Goal: Task Accomplishment & Management: Manage account settings

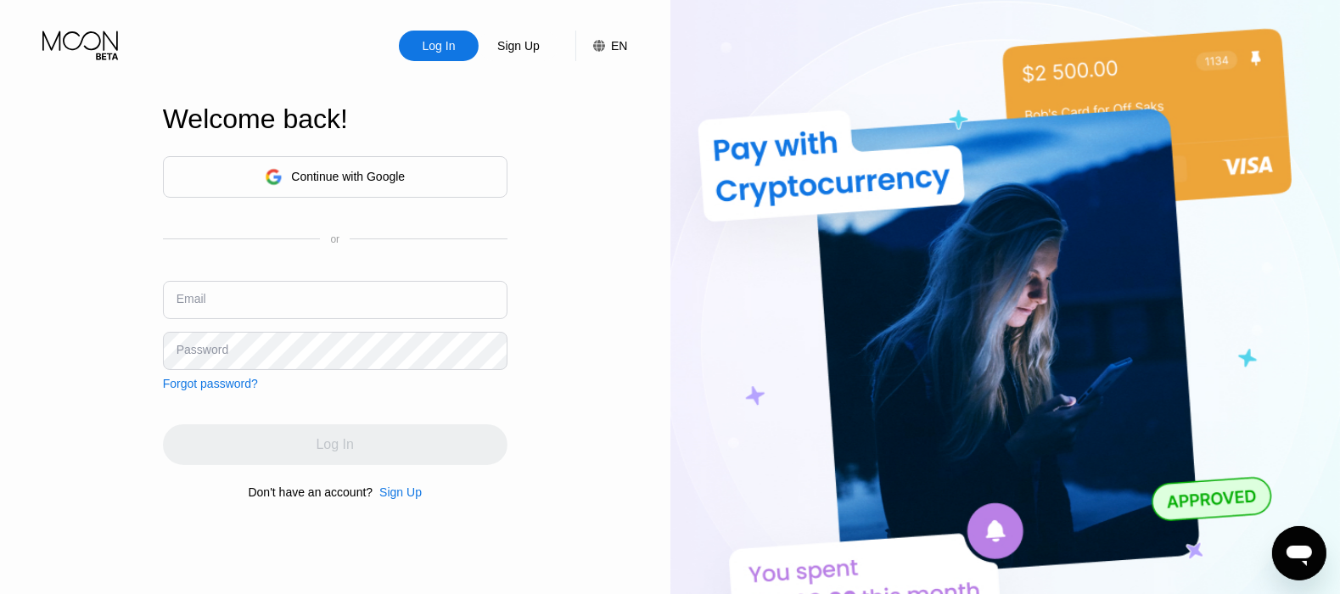
click at [327, 278] on div "Continue with Google or Email Password Forgot password?" at bounding box center [335, 273] width 345 height 234
click at [319, 305] on input "text" at bounding box center [335, 300] width 345 height 38
click at [318, 305] on input "text" at bounding box center [335, 300] width 345 height 38
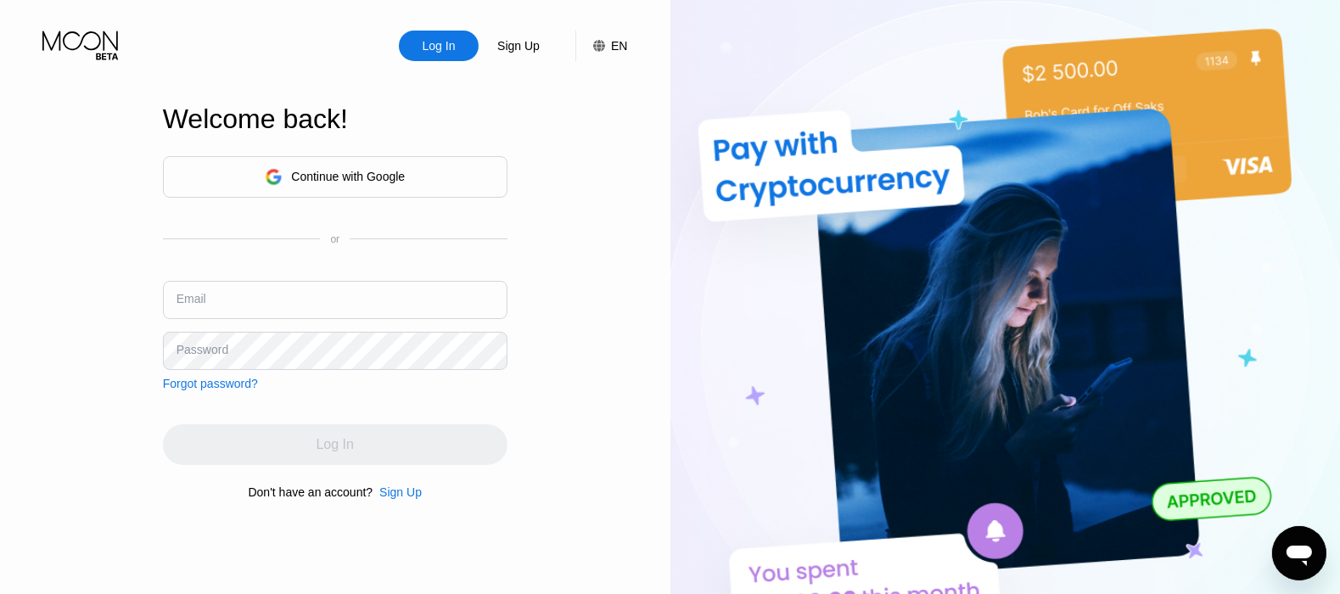
scroll to position [318, 0]
click at [285, 314] on input "text" at bounding box center [335, 300] width 345 height 38
paste input "[EMAIL_ADDRESS][DOMAIN_NAME]"
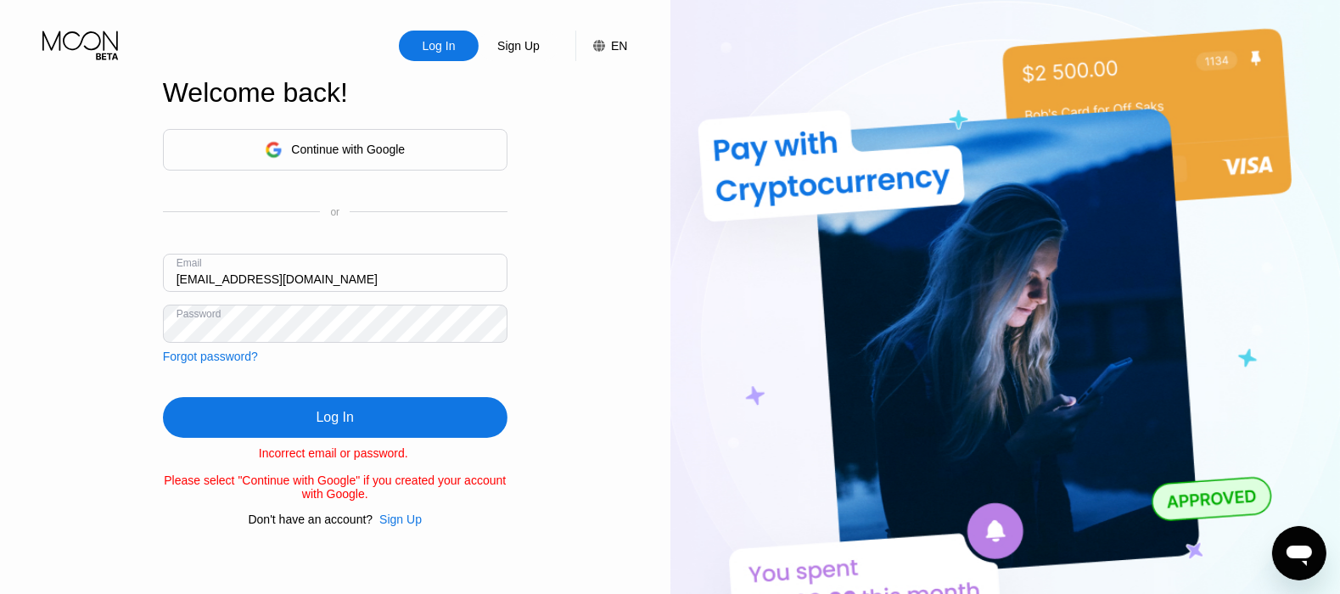
click at [300, 269] on input "krystaljqc@gmail.com" at bounding box center [335, 273] width 345 height 38
paste input "davebrandon121"
click at [261, 407] on div "Log In" at bounding box center [335, 417] width 345 height 41
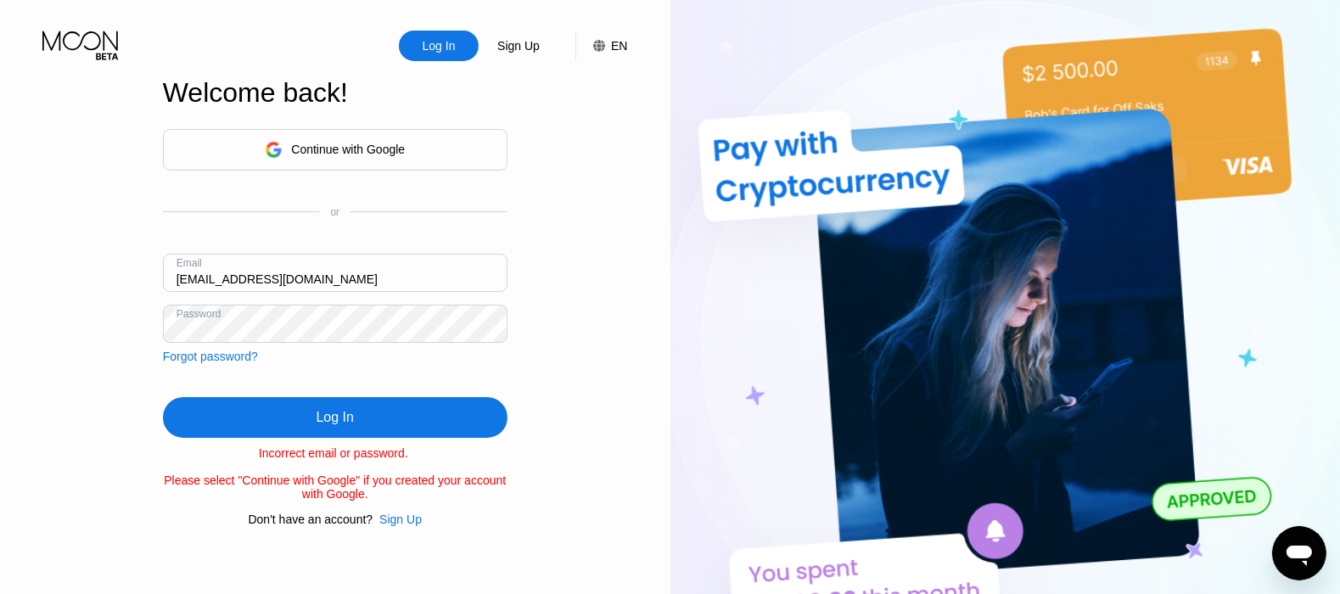
click at [526, 48] on div "Sign Up" at bounding box center [519, 45] width 46 height 17
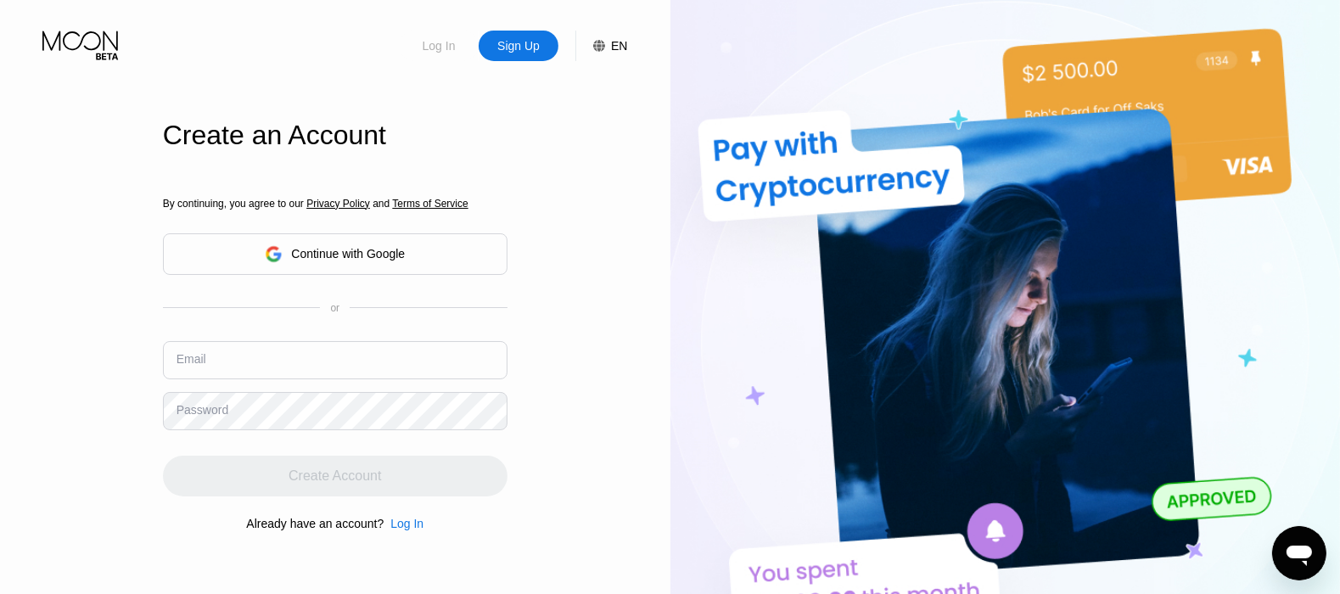
click at [439, 47] on div "Log In" at bounding box center [439, 45] width 36 height 17
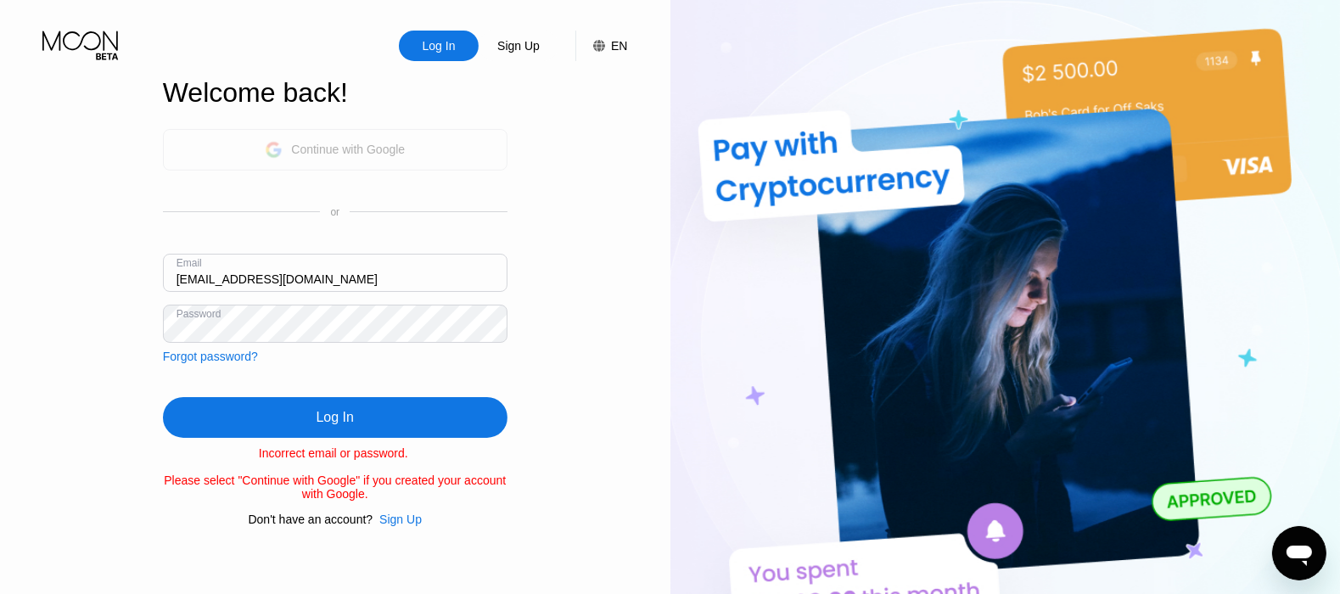
click at [332, 143] on div "Continue with Google" at bounding box center [348, 150] width 114 height 14
click at [317, 233] on div "Continue with Google or Email davebrandon121@gmail.com Password Forgot password?" at bounding box center [335, 246] width 345 height 234
click at [244, 270] on input "davebrandon121@gmail.com" at bounding box center [335, 273] width 345 height 38
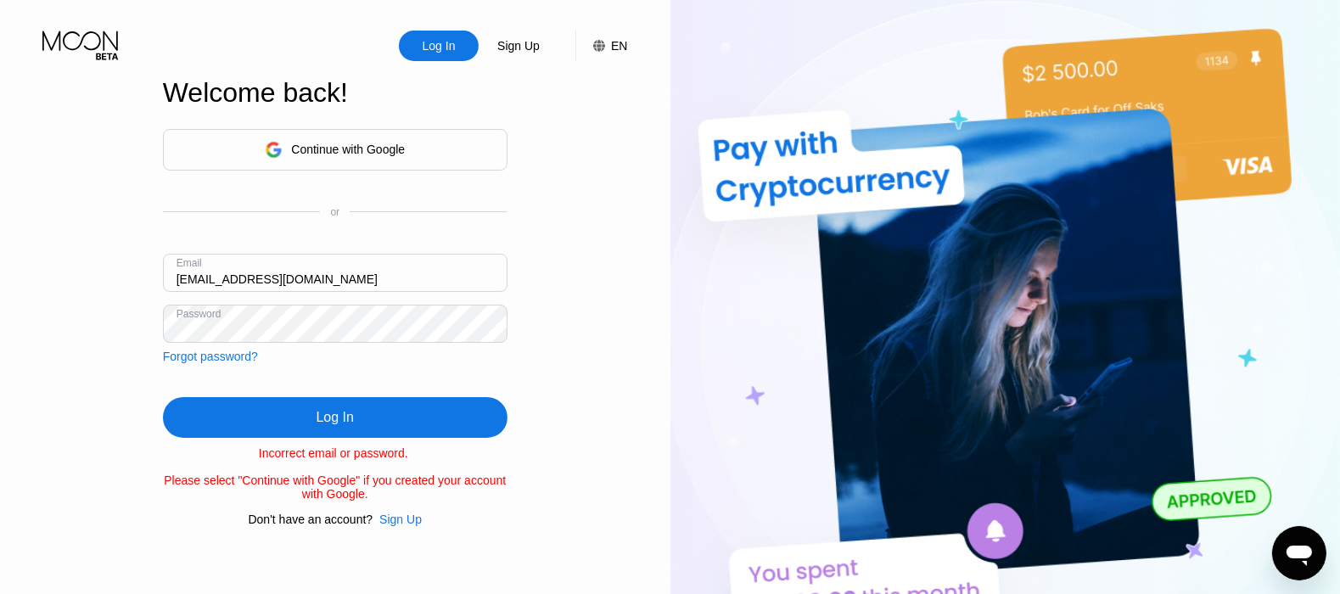
paste input "alexmahid@runbox"
click at [437, 424] on div "Log In" at bounding box center [335, 417] width 345 height 41
click at [337, 278] on input "alexmahid@runbox.com" at bounding box center [335, 273] width 345 height 38
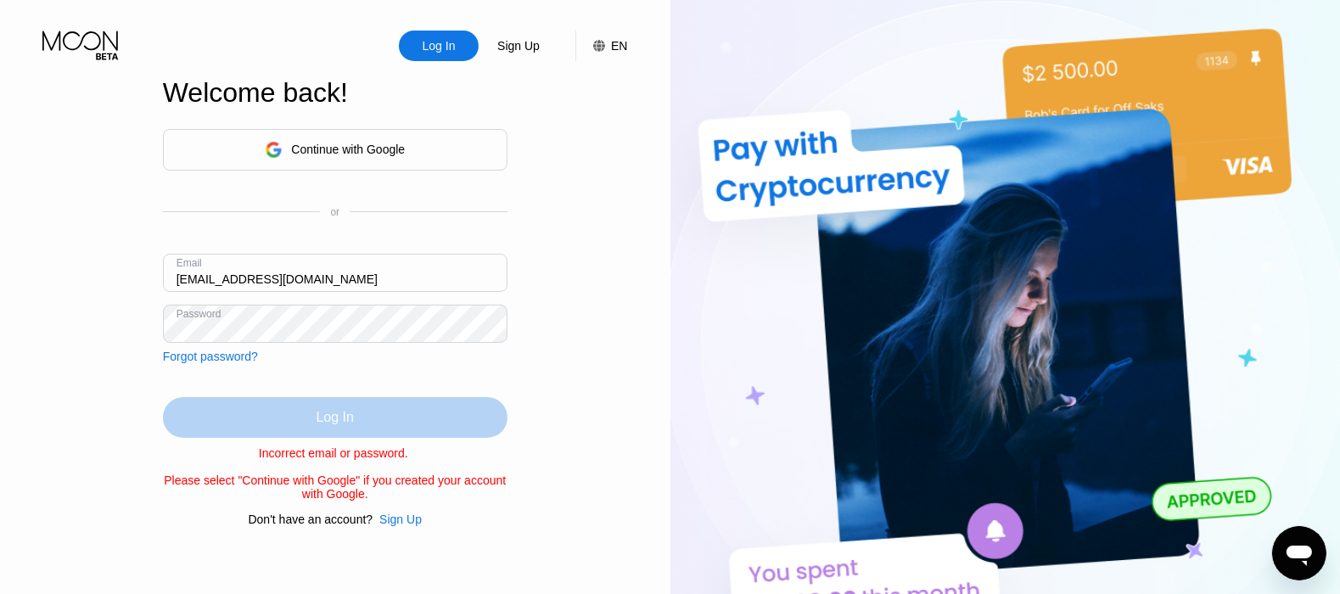
click at [266, 409] on div "Log In" at bounding box center [335, 417] width 345 height 41
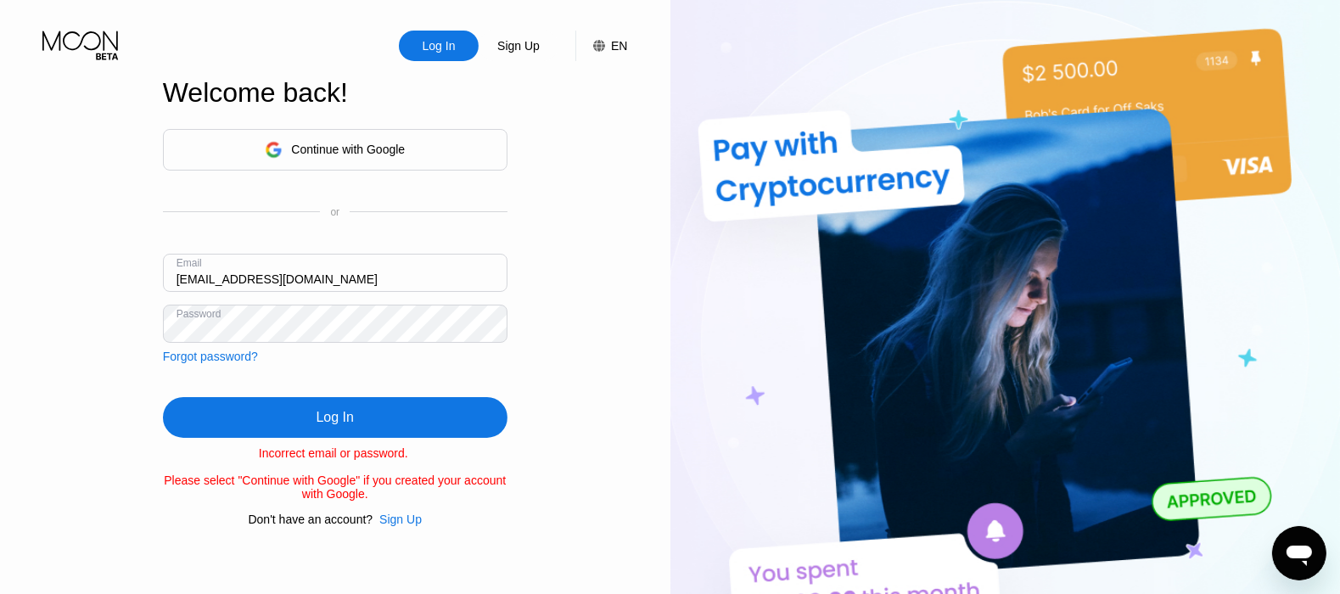
click at [356, 278] on input "alexmahid@tutamail.com" at bounding box center [335, 273] width 345 height 38
paste input "phillipcoddy@colonycapitals.org"
type input "phillipcoddy@colonycapitals.org"
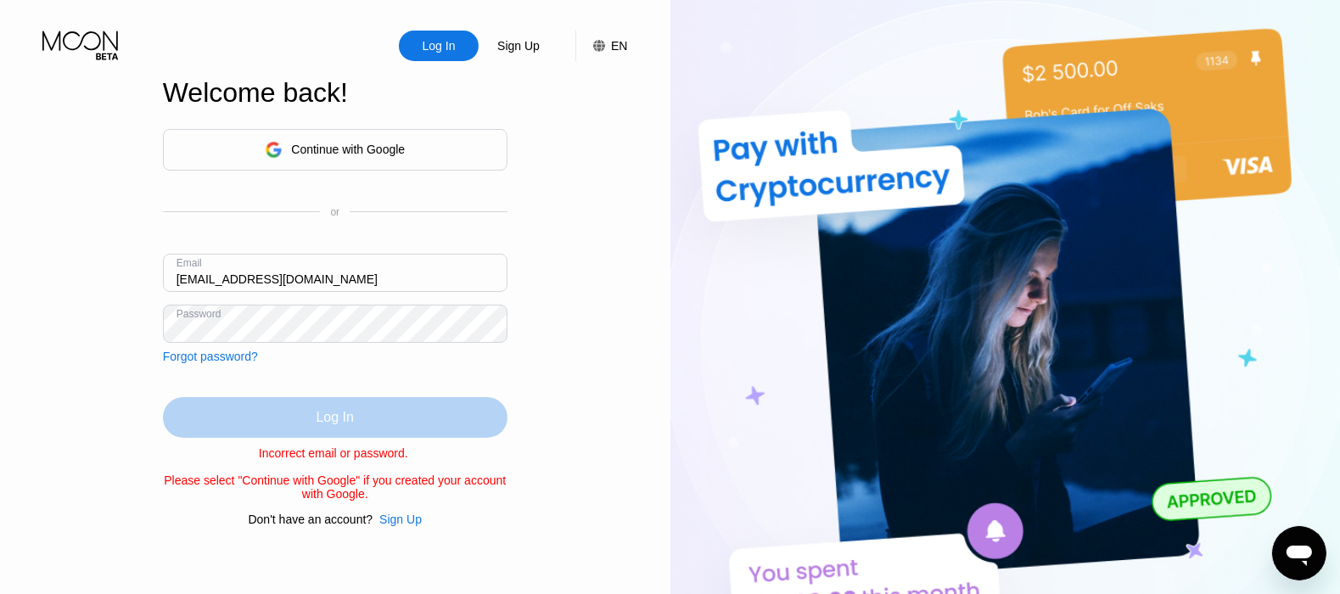
click at [265, 411] on div "Log In" at bounding box center [335, 417] width 345 height 41
